Goal: Task Accomplishment & Management: Manage account settings

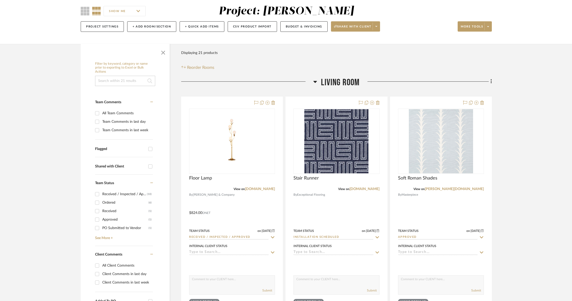
scroll to position [44, 0]
click at [475, 30] on span "More tools" at bounding box center [472, 29] width 22 height 8
click at [553, 51] on div at bounding box center [286, 150] width 572 height 301
click at [490, 81] on fa-icon at bounding box center [490, 82] width 3 height 8
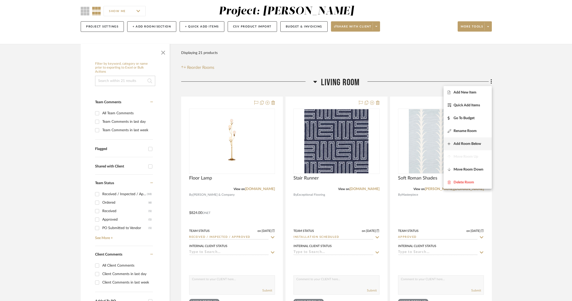
click at [470, 140] on button "Add Room Below" at bounding box center [468, 144] width 48 height 13
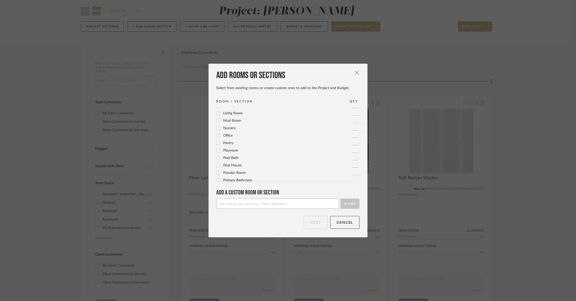
scroll to position [171, 0]
click at [229, 204] on input at bounding box center [277, 204] width 123 height 10
type input "Throughout"
click at [353, 203] on button "Add" at bounding box center [349, 204] width 19 height 10
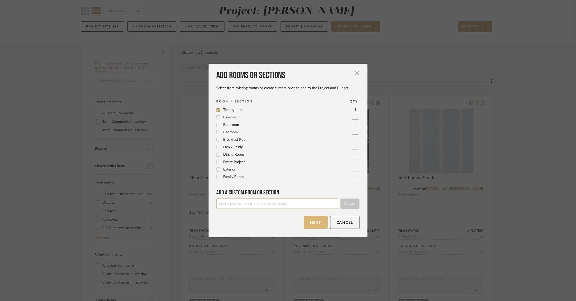
click at [316, 225] on button "Next" at bounding box center [316, 222] width 24 height 13
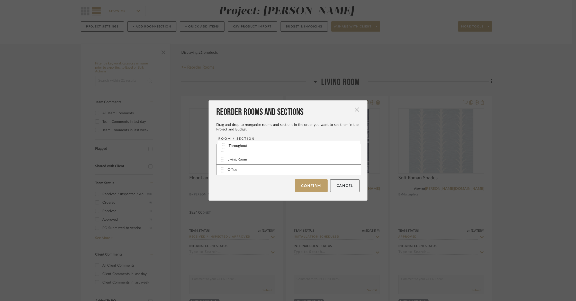
drag, startPoint x: 232, startPoint y: 161, endPoint x: 235, endPoint y: 147, distance: 14.2
click at [318, 186] on button "Confirm" at bounding box center [311, 185] width 33 height 13
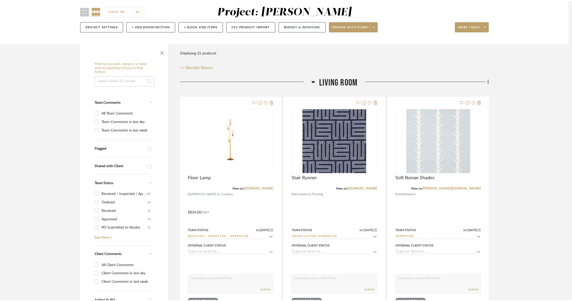
scroll to position [44, 0]
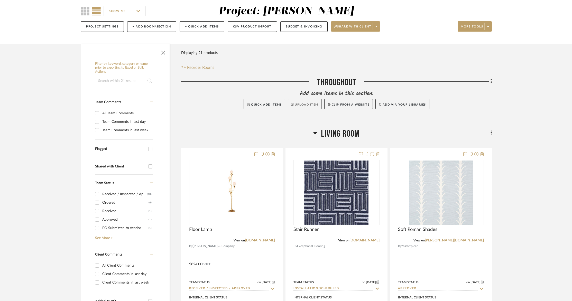
click at [298, 102] on button "Upload Item" at bounding box center [305, 104] width 34 height 10
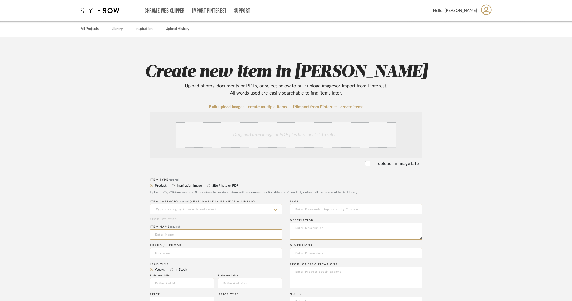
click at [221, 135] on div "Drag and drop image or PDF files here or click to select." at bounding box center [286, 135] width 221 height 26
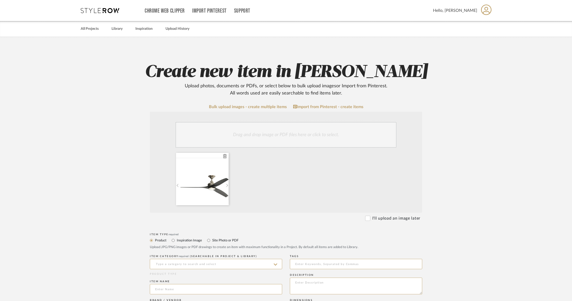
click at [202, 180] on div at bounding box center [202, 179] width 53 height 52
click at [183, 263] on input at bounding box center [216, 264] width 132 height 10
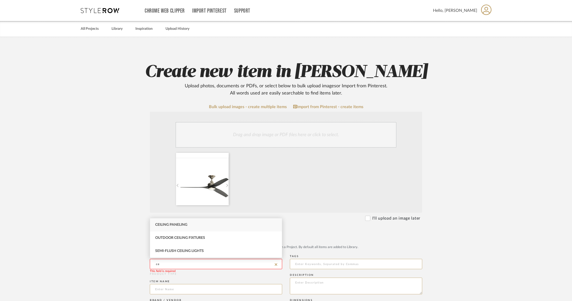
type input "c"
drag, startPoint x: 221, startPoint y: 265, endPoint x: 220, endPoint y: 277, distance: 11.9
click at [232, 252] on div "Fans" at bounding box center [216, 251] width 132 height 13
type input "Fans"
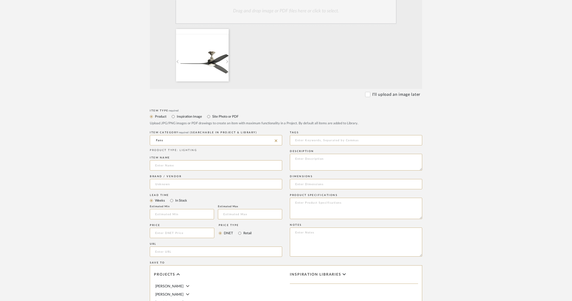
scroll to position [128, 0]
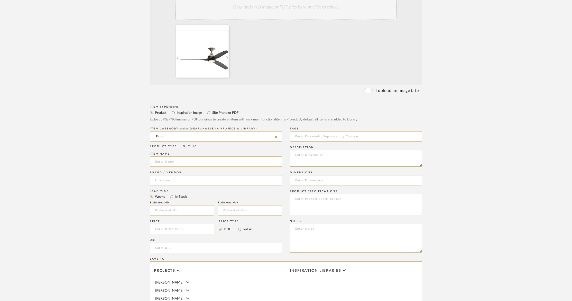
click at [178, 158] on input at bounding box center [216, 162] width 132 height 10
type input "Spitfire Motor, blades and LED light kits"
click at [191, 179] on input at bounding box center [216, 180] width 132 height 10
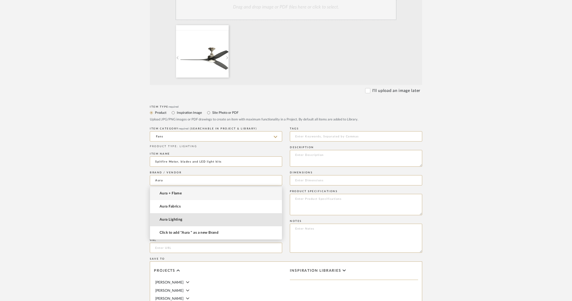
click at [181, 221] on span "Aura Lighting" at bounding box center [171, 220] width 23 height 4
type input "Aura Lighting"
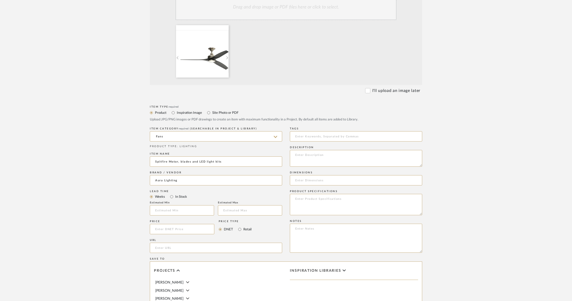
scroll to position [128, 0]
click at [177, 250] on input "url" at bounding box center [216, 248] width 132 height 10
click at [341, 158] on textarea at bounding box center [356, 158] width 132 height 17
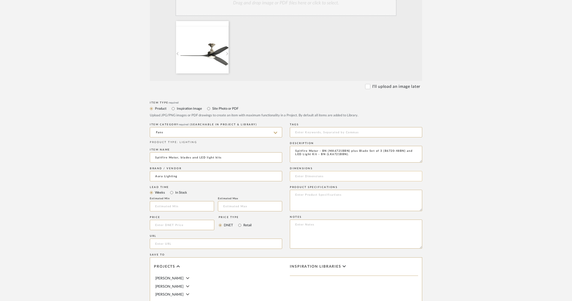
type textarea "Spitfire Motor - BN (MA6721BBN) plus Blade Set of 3 (B6720-48BN) and LED Light …"
click at [302, 178] on input at bounding box center [356, 176] width 132 height 10
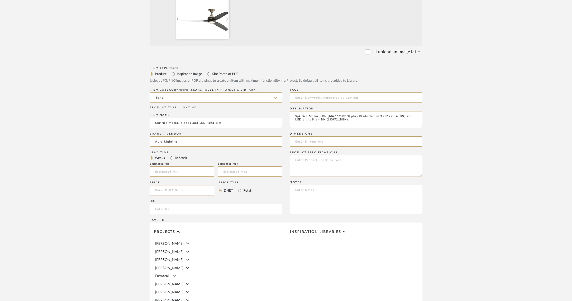
scroll to position [268, 0]
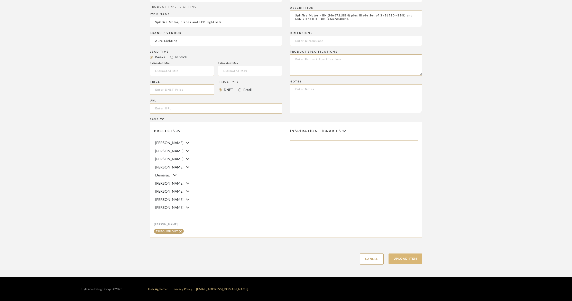
click at [408, 259] on button "Upload Item" at bounding box center [406, 259] width 34 height 11
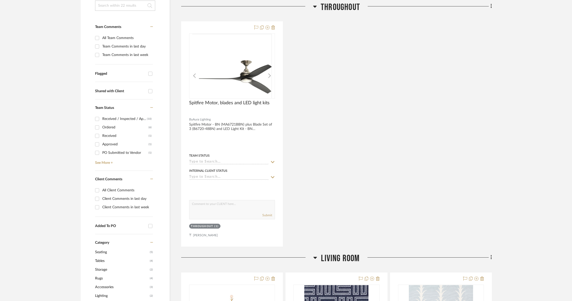
scroll to position [121, 0]
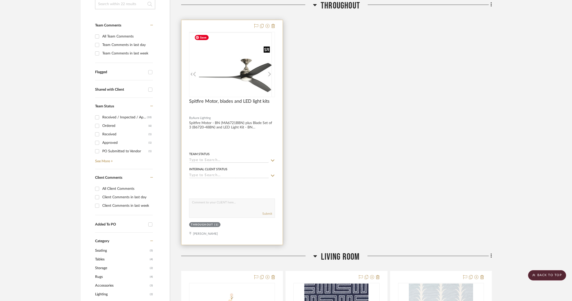
click at [232, 84] on img at bounding box center [232, 64] width 80 height 64
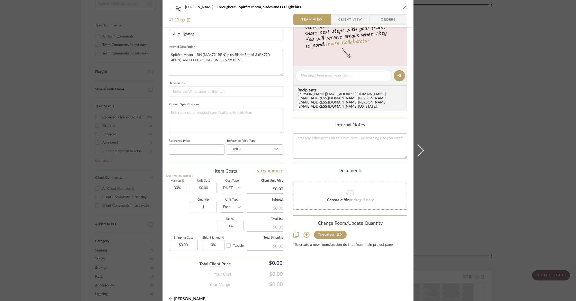
scroll to position [171, 0]
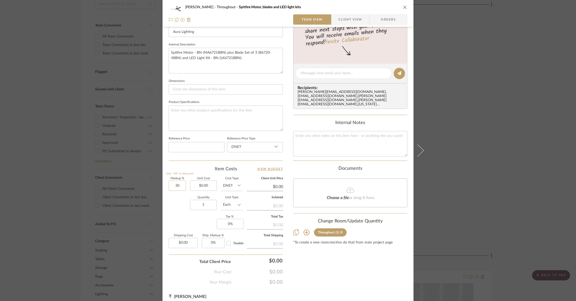
click at [176, 184] on input "30" at bounding box center [177, 186] width 17 height 10
type input "00%"
type input "0.00"
click at [203, 182] on input "0.00" at bounding box center [203, 186] width 27 height 10
type input "0%"
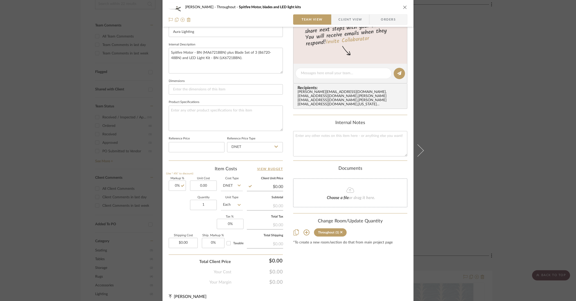
type input "$0.00"
click at [231, 184] on input "DNET" at bounding box center [232, 186] width 22 height 10
type input "0.00"
click at [277, 186] on input "0.00" at bounding box center [265, 187] width 36 height 8
type input "0.00"
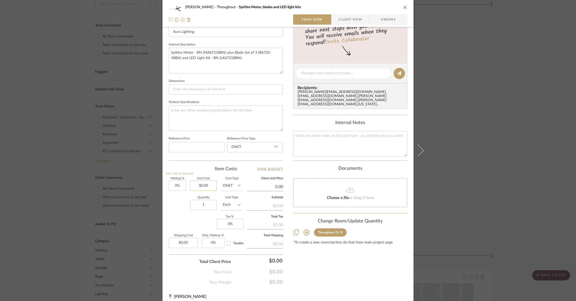
type input "$0.00"
click at [206, 186] on input "0.00" at bounding box center [203, 186] width 27 height 10
type input "$0.00"
click at [277, 224] on div "$0.00" at bounding box center [265, 224] width 36 height 9
click at [279, 208] on div "$0.00" at bounding box center [265, 205] width 36 height 9
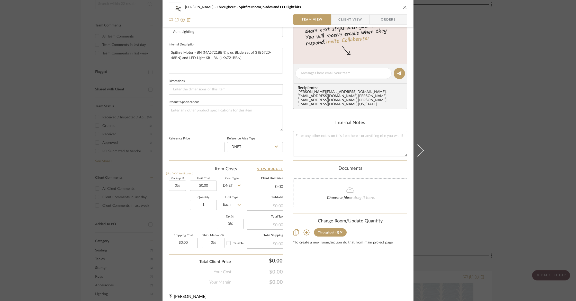
click at [279, 183] on input "0.00" at bounding box center [265, 187] width 36 height 8
type input "2310.00"
type input "$2,310.00"
click at [272, 202] on div "$0.00" at bounding box center [265, 205] width 36 height 9
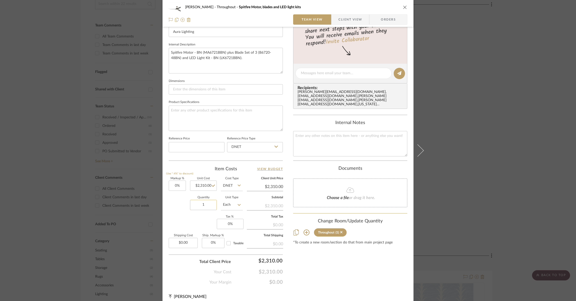
click at [205, 203] on input "1" at bounding box center [203, 205] width 27 height 10
click at [238, 204] on icon at bounding box center [239, 205] width 3 height 2
click at [200, 204] on input "1" at bounding box center [203, 205] width 27 height 10
drag, startPoint x: 205, startPoint y: 205, endPoint x: 191, endPoint y: 203, distance: 14.3
click at [192, 203] on input "1" at bounding box center [203, 205] width 27 height 10
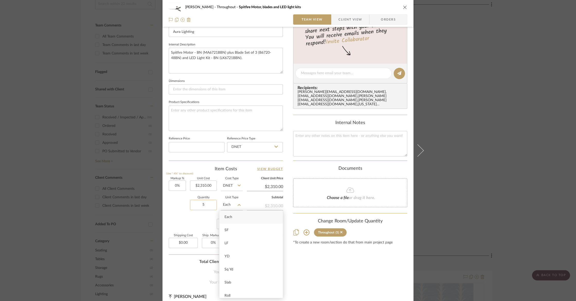
type input "5"
type input "0.00"
click at [186, 242] on input "0.00" at bounding box center [183, 243] width 29 height 10
type input "1"
type input "$15.00"
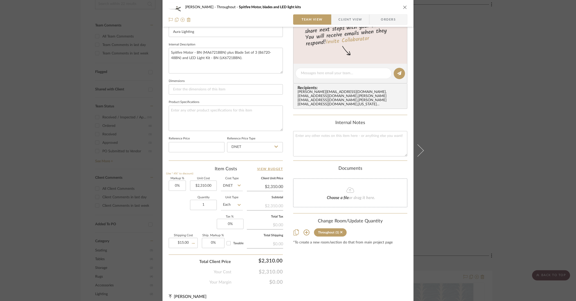
click at [252, 233] on div "Markup % (Use "-X%" to discount) 0% Unit Cost $2,310.00 Cost Type DNET Client U…" at bounding box center [226, 214] width 114 height 75
click at [265, 224] on div "$0.00" at bounding box center [265, 224] width 36 height 9
drag, startPoint x: 278, startPoint y: 225, endPoint x: 281, endPoint y: 225, distance: 2.8
click at [278, 225] on div "$0.00" at bounding box center [265, 224] width 36 height 9
click at [234, 221] on input "0" at bounding box center [230, 224] width 27 height 10
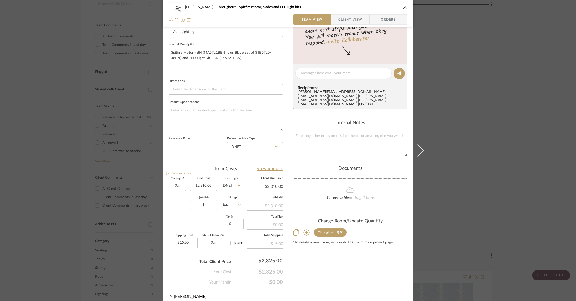
type input "0%"
click at [261, 223] on div "$0.00" at bounding box center [265, 224] width 36 height 9
click at [272, 224] on div "$0.00" at bounding box center [265, 224] width 36 height 9
type input "2310.00"
click at [277, 187] on input "2310.00" at bounding box center [265, 187] width 36 height 8
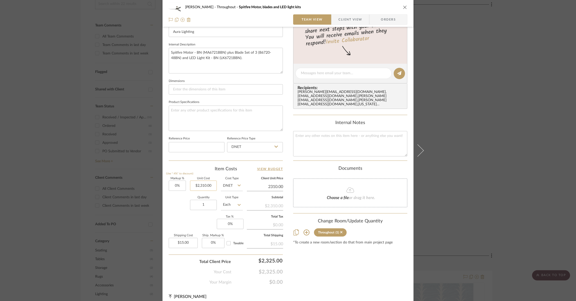
type input "2310.00"
type input "$2,310.00"
click at [206, 185] on input "2310.00" at bounding box center [203, 186] width 27 height 10
type input "$527.00"
click at [177, 196] on div "Quantity 1 Unit Type Each" at bounding box center [206, 205] width 74 height 18
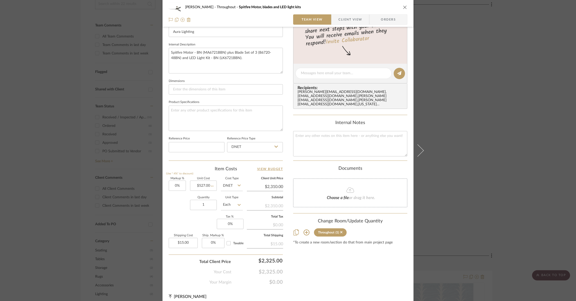
type input "$527.00"
click at [174, 201] on div "Quantity 1 Unit Type Each" at bounding box center [206, 205] width 74 height 18
click at [209, 206] on input "1" at bounding box center [203, 205] width 27 height 10
type input "5"
click at [183, 209] on div "Quantity 5 Unit Type Each" at bounding box center [206, 205] width 74 height 18
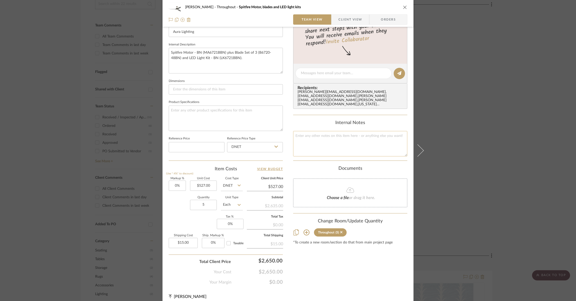
click at [315, 131] on textarea at bounding box center [350, 143] width 114 height 25
click at [355, 132] on textarea "Cost includes price increase due to tarriffs and surcharges for 5 ceiling fans." at bounding box center [350, 143] width 114 height 25
type textarea "Cost includes price increase due to tarriffs and surcharges for 5 ceiling fans."
click at [350, 21] on span "Client View" at bounding box center [350, 19] width 24 height 10
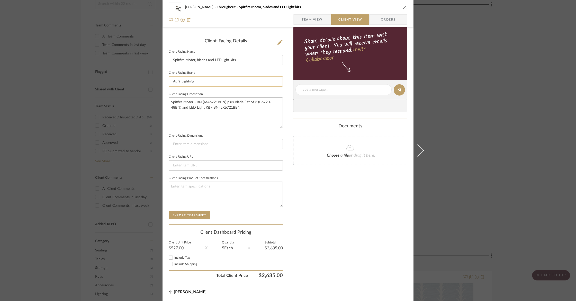
drag, startPoint x: 211, startPoint y: 83, endPoint x: 167, endPoint y: 80, distance: 43.3
click at [169, 80] on input "Aura Lighting" at bounding box center [226, 81] width 114 height 10
click at [250, 120] on textarea "Spitfire Motor - BN (MA6721BBN) plus Blade Set of 3 (B6720-48BN) and LED Light …" at bounding box center [226, 112] width 114 height 31
drag, startPoint x: 169, startPoint y: 101, endPoint x: 245, endPoint y: 115, distance: 77.6
click at [245, 115] on textarea "Spitfire Motor - BN (MA6721BBN) plus Blade Set of 3 (B6720-48BN) and LED Light …" at bounding box center [226, 112] width 114 height 31
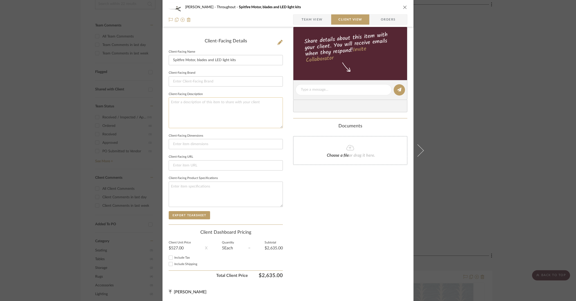
drag, startPoint x: 169, startPoint y: 114, endPoint x: 174, endPoint y: 115, distance: 5.1
click at [169, 114] on textarea at bounding box center [226, 112] width 114 height 31
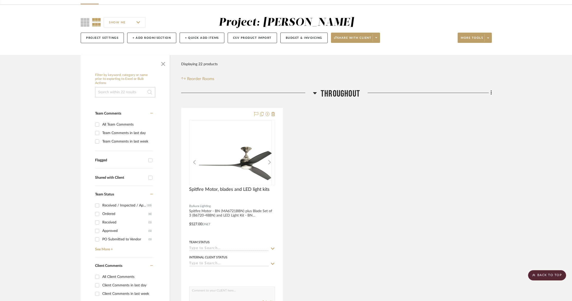
scroll to position [2, 0]
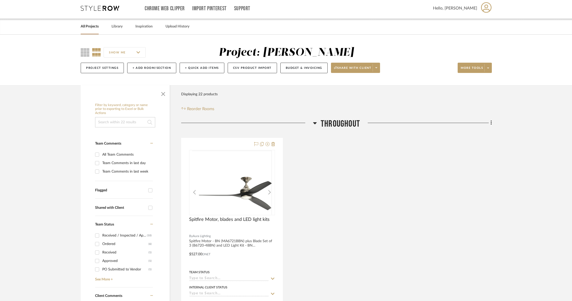
click at [94, 28] on link "All Projects" at bounding box center [90, 26] width 18 height 7
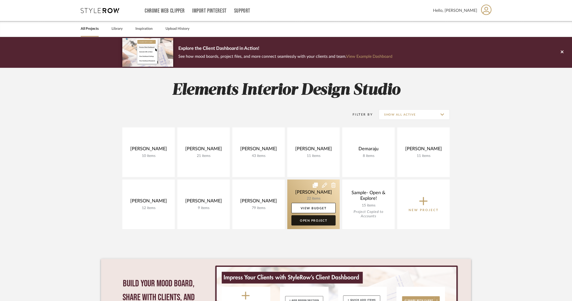
click at [323, 222] on link "Open Project" at bounding box center [314, 220] width 44 height 10
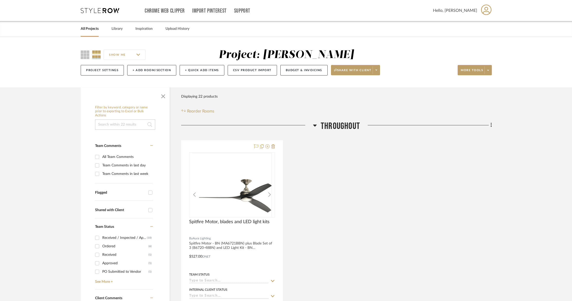
click at [473, 12] on span "Hello, [PERSON_NAME]" at bounding box center [455, 10] width 44 height 6
click at [471, 126] on button "Logout" at bounding box center [479, 123] width 42 height 12
